Goal: Information Seeking & Learning: Learn about a topic

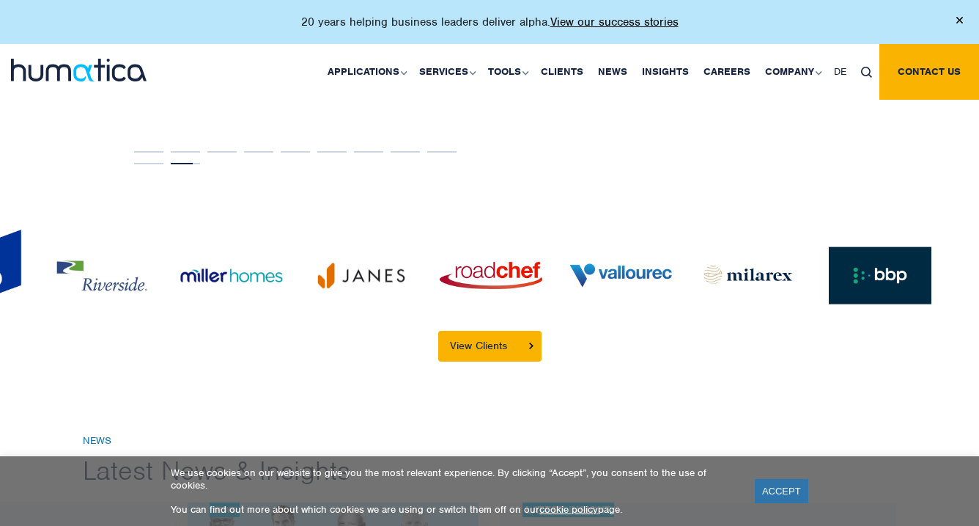
scroll to position [3243, 0]
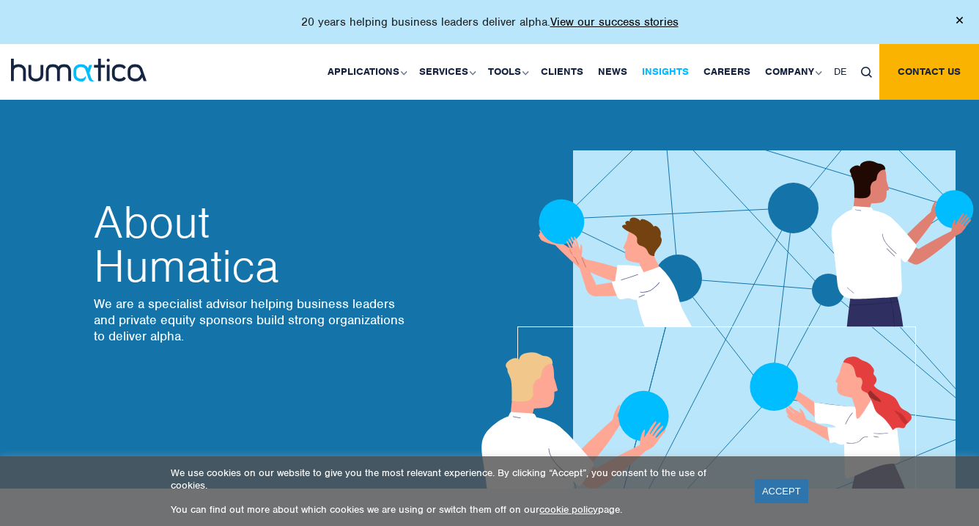
click at [671, 78] on link "Insights" at bounding box center [666, 72] width 62 height 56
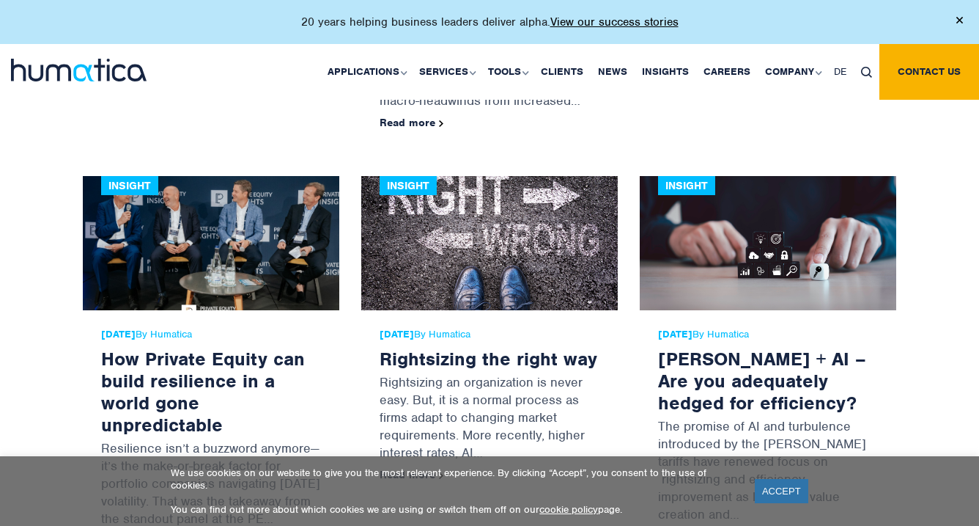
scroll to position [1225, 0]
